Goal: Task Accomplishment & Management: Manage account settings

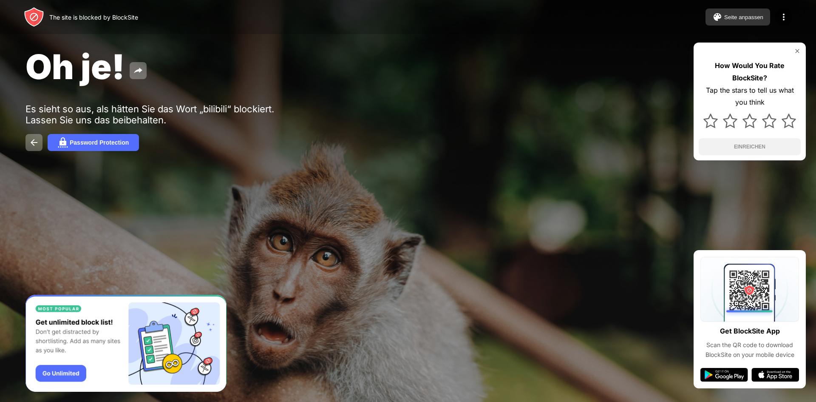
click at [753, 17] on div "Seite anpassen" at bounding box center [743, 17] width 39 height 6
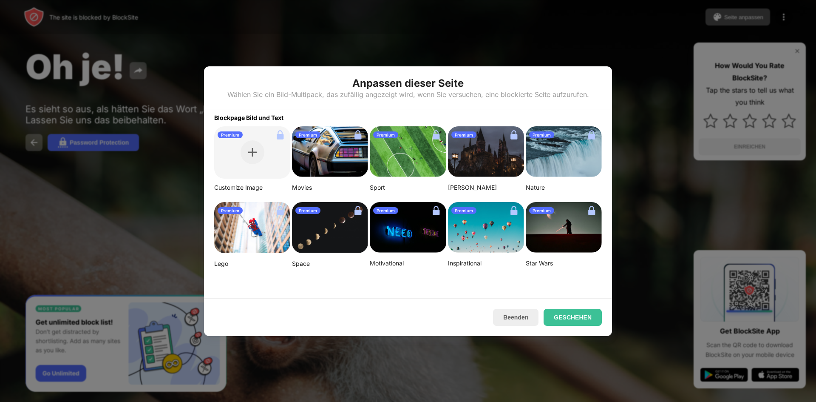
click at [670, 92] on div at bounding box center [408, 201] width 816 height 402
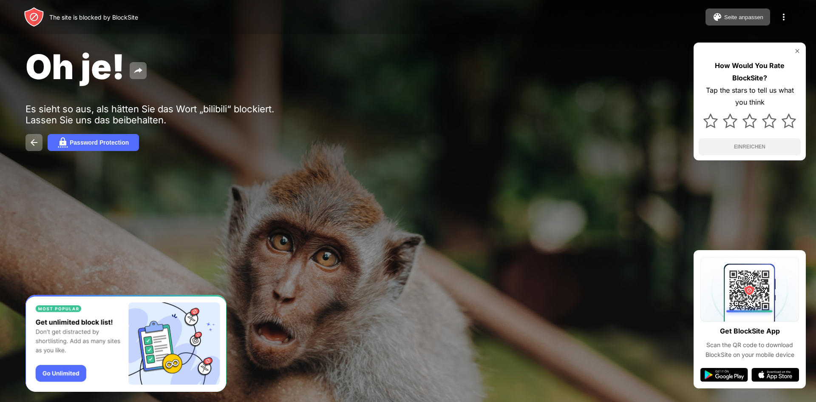
click at [788, 21] on img at bounding box center [783, 17] width 10 height 10
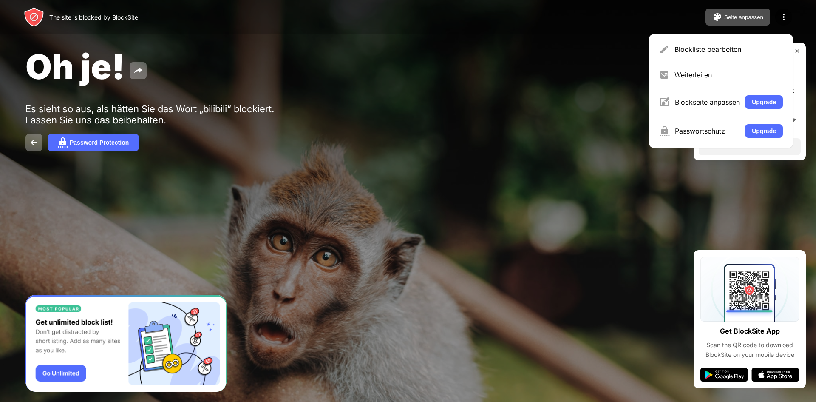
click at [727, 40] on div "Blockliste bearbeiten" at bounding box center [721, 49] width 134 height 20
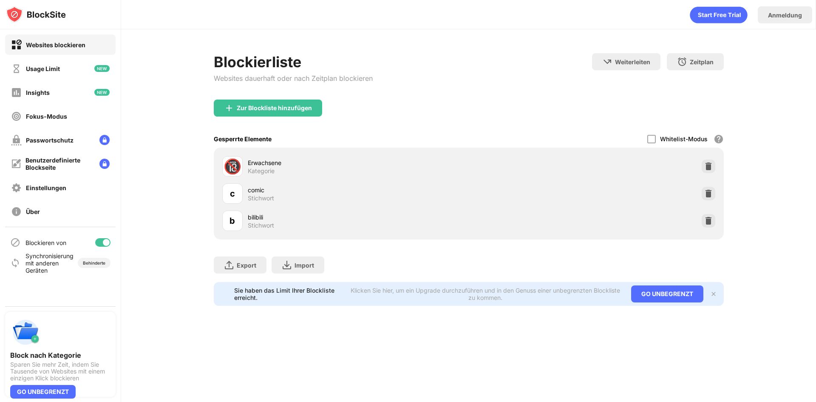
click at [705, 230] on div "b bilibili Stichwort" at bounding box center [469, 220] width 500 height 27
click at [705, 229] on div "b bilibili Stichwort" at bounding box center [469, 220] width 500 height 27
click at [707, 227] on div "b bilibili Stichwort" at bounding box center [469, 220] width 500 height 27
click at [707, 227] on div at bounding box center [709, 221] width 14 height 14
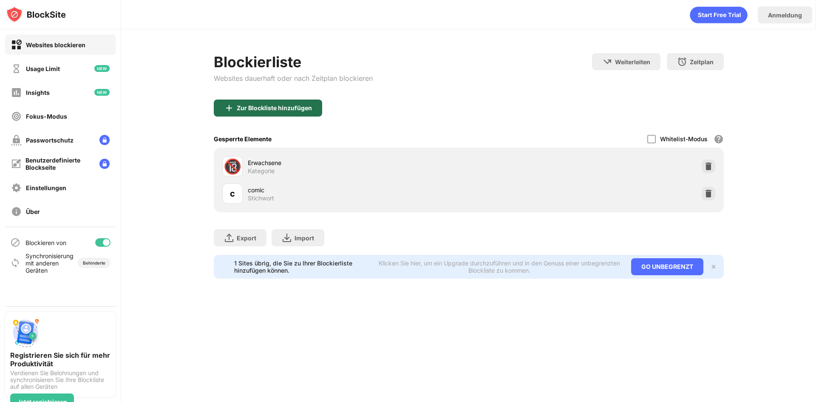
click at [245, 110] on div "Zur Blockliste hinzufügen" at bounding box center [274, 108] width 75 height 7
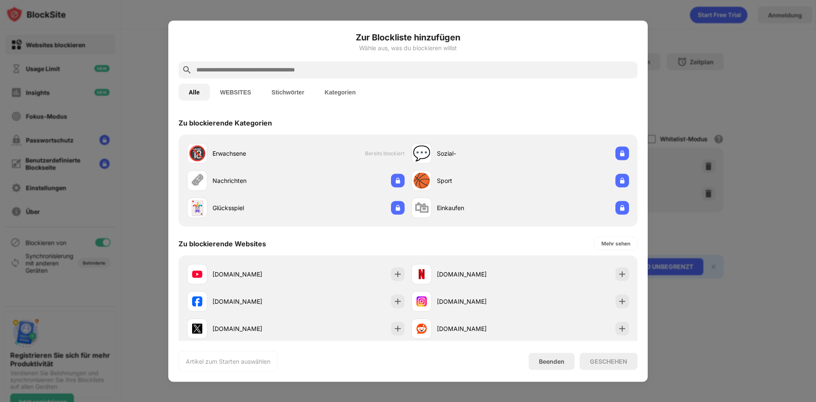
click at [298, 92] on button "Stichwörter" at bounding box center [287, 91] width 53 height 17
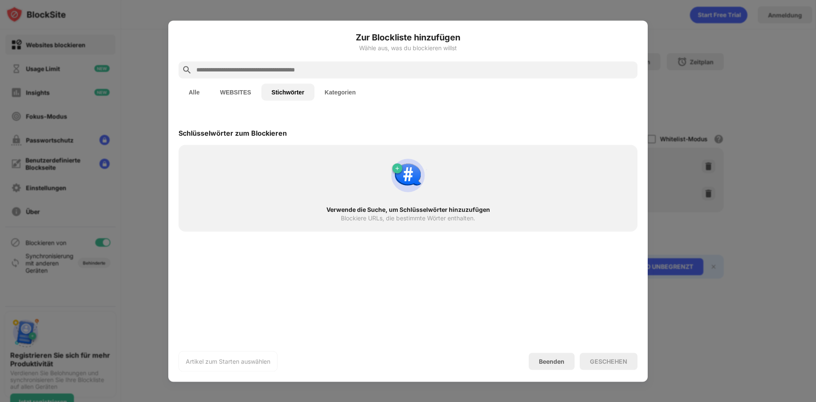
click at [304, 65] on input "text" at bounding box center [414, 70] width 439 height 10
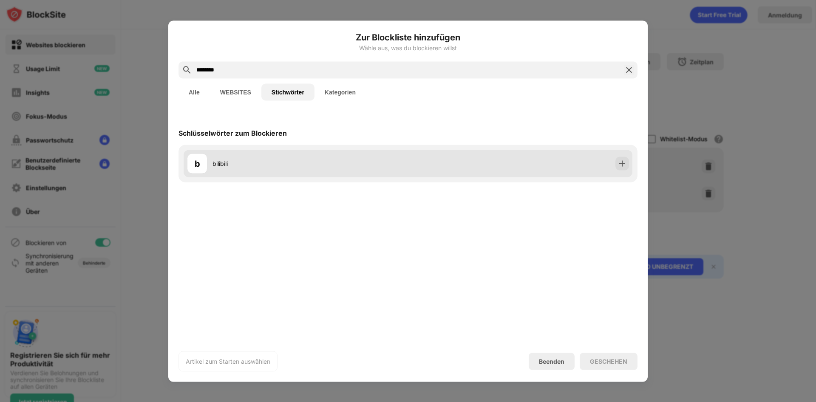
type input "********"
click at [268, 171] on div "b bilibili" at bounding box center [297, 163] width 221 height 20
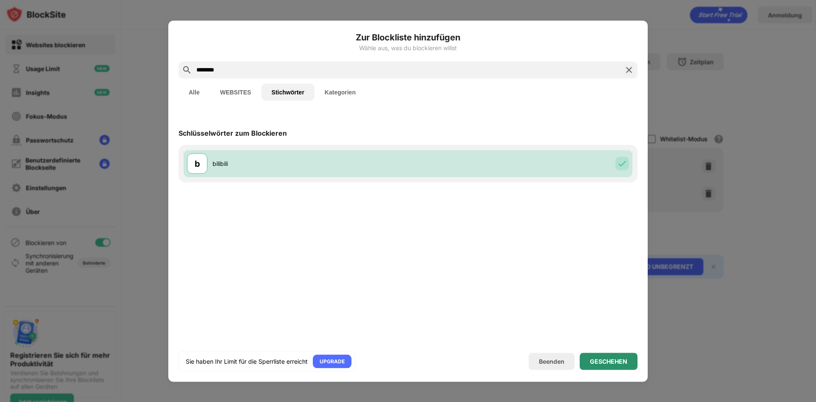
drag, startPoint x: 586, startPoint y: 363, endPoint x: 598, endPoint y: 300, distance: 65.0
click at [587, 363] on div "GESCHEHEN" at bounding box center [609, 360] width 58 height 17
